Goal: Information Seeking & Learning: Learn about a topic

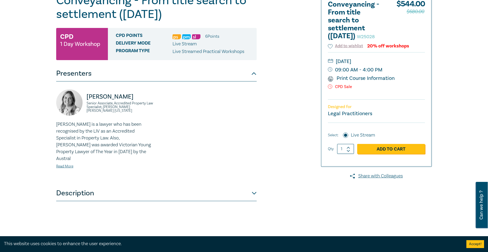
scroll to position [86, 0]
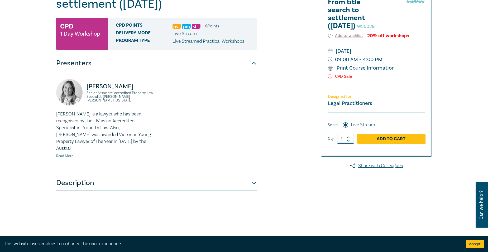
click at [69, 154] on link "Read More" at bounding box center [64, 156] width 17 height 5
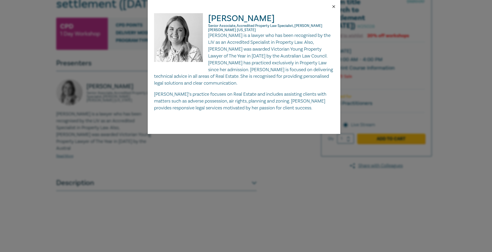
click at [332, 6] on button "Close" at bounding box center [333, 6] width 5 height 5
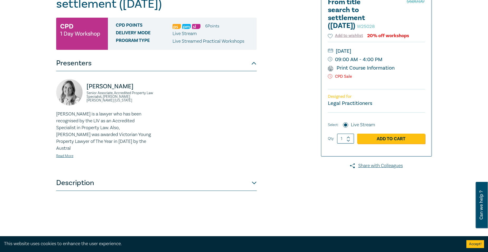
click at [255, 176] on button "Description" at bounding box center [156, 183] width 200 height 16
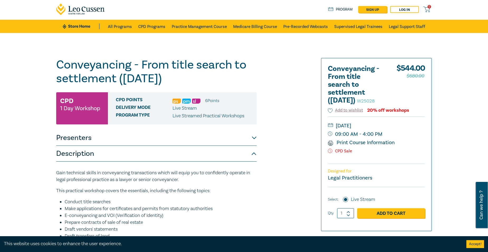
scroll to position [0, 0]
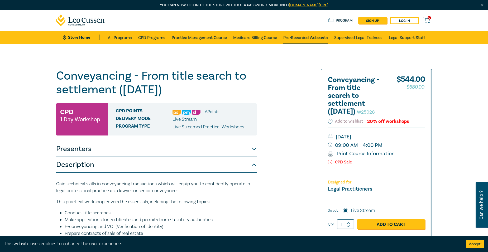
click at [296, 38] on link "Pre-Recorded Webcasts" at bounding box center [305, 37] width 45 height 13
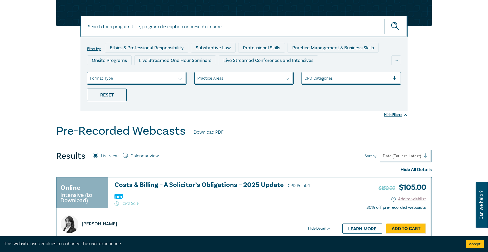
scroll to position [46, 0]
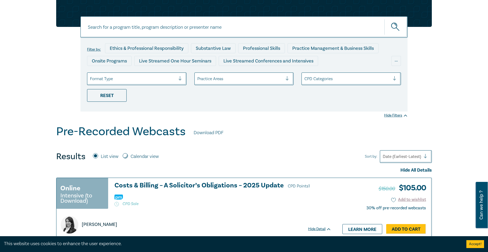
click at [289, 80] on div at bounding box center [289, 78] width 8 height 5
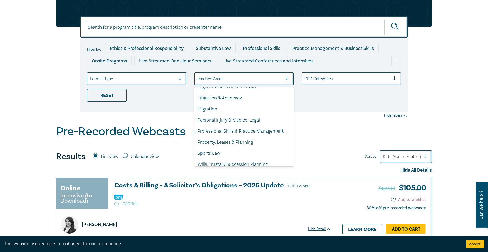
scroll to position [155, 0]
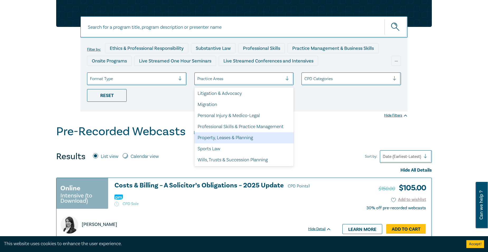
click at [274, 139] on div "Property, Leases & Planning" at bounding box center [243, 137] width 99 height 11
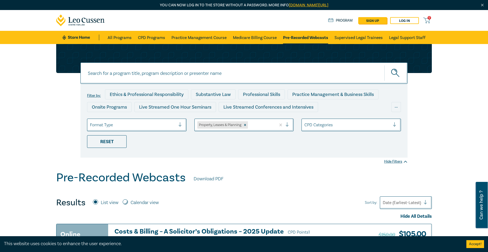
click at [245, 77] on input at bounding box center [243, 72] width 327 height 21
type input "AI"
click at [384, 65] on button "submit" at bounding box center [395, 73] width 23 height 16
click at [394, 75] on circle "submit" at bounding box center [394, 72] width 6 height 6
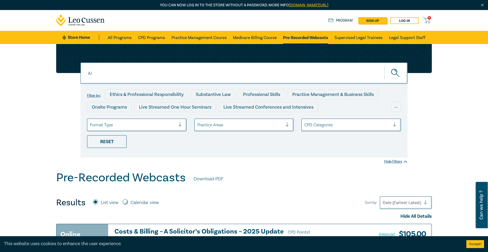
click at [391, 77] on icon "submit" at bounding box center [395, 73] width 9 height 9
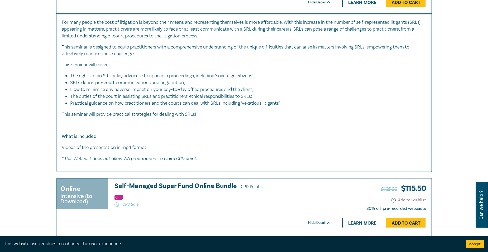
scroll to position [1008, 0]
